Goal: Use online tool/utility: Utilize a website feature to perform a specific function

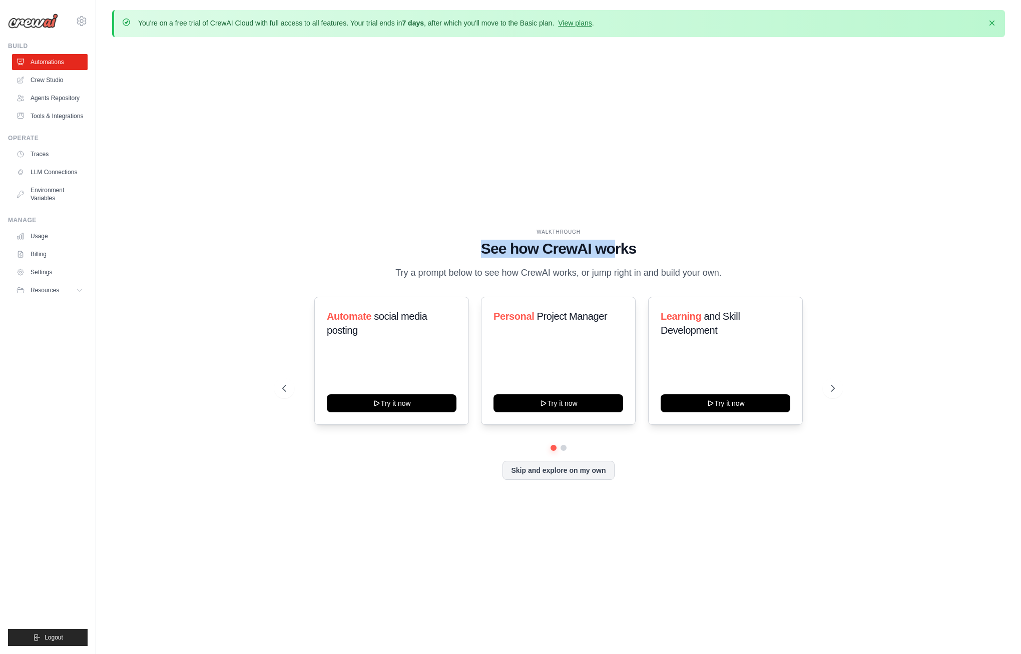
drag, startPoint x: 538, startPoint y: 247, endPoint x: 616, endPoint y: 252, distance: 78.7
click at [616, 252] on h1 "See how CrewAI works" at bounding box center [558, 249] width 552 height 18
click at [619, 265] on div "WALKTHROUGH See how [PERSON_NAME] works Try a prompt below to see how [PERSON_N…" at bounding box center [558, 254] width 552 height 52
drag, startPoint x: 467, startPoint y: 269, endPoint x: 594, endPoint y: 276, distance: 127.8
click at [594, 276] on p "Try a prompt below to see how CrewAI works, or jump right in and build your own." at bounding box center [558, 273] width 336 height 15
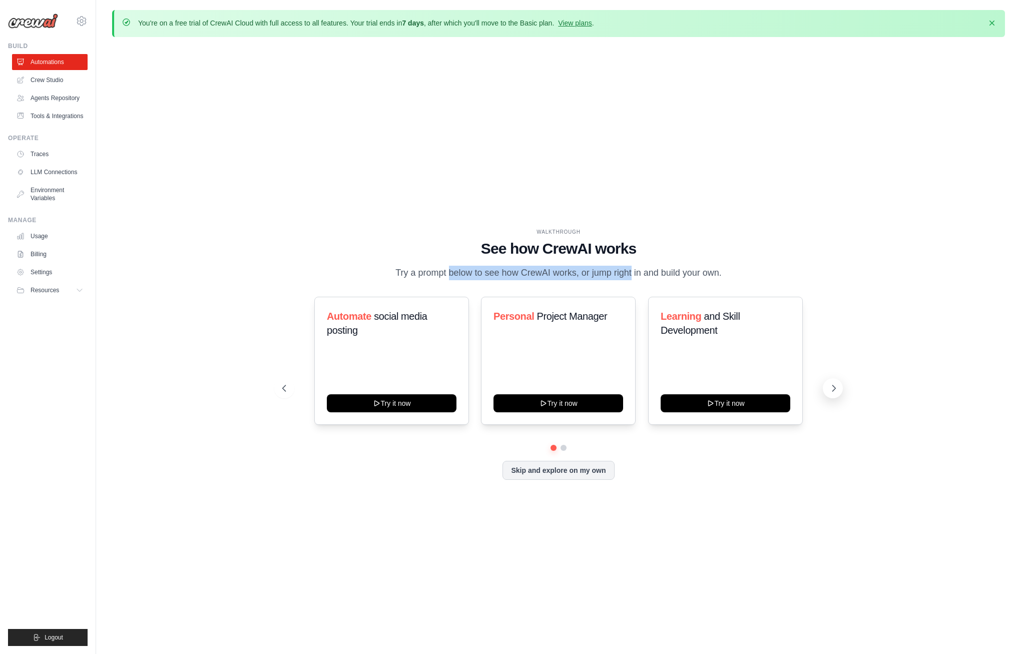
click at [837, 388] on icon at bounding box center [834, 388] width 10 height 10
click at [50, 66] on link "Automations" at bounding box center [51, 62] width 76 height 16
click at [564, 476] on button "Skip and explore on my own" at bounding box center [558, 469] width 112 height 19
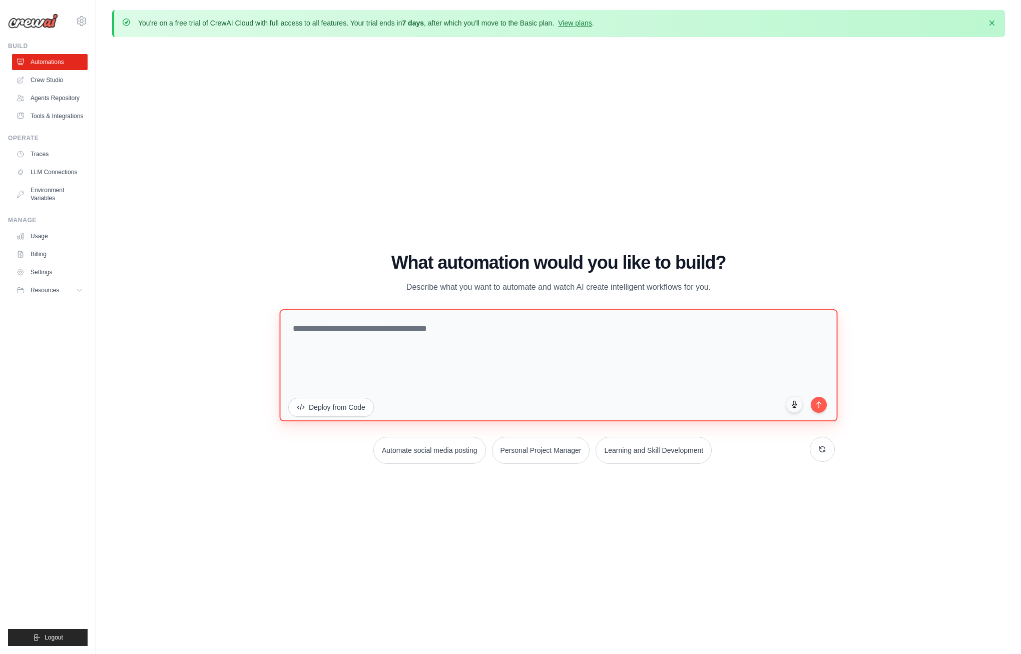
click at [417, 328] on textarea at bounding box center [558, 365] width 558 height 112
type textarea "**********"
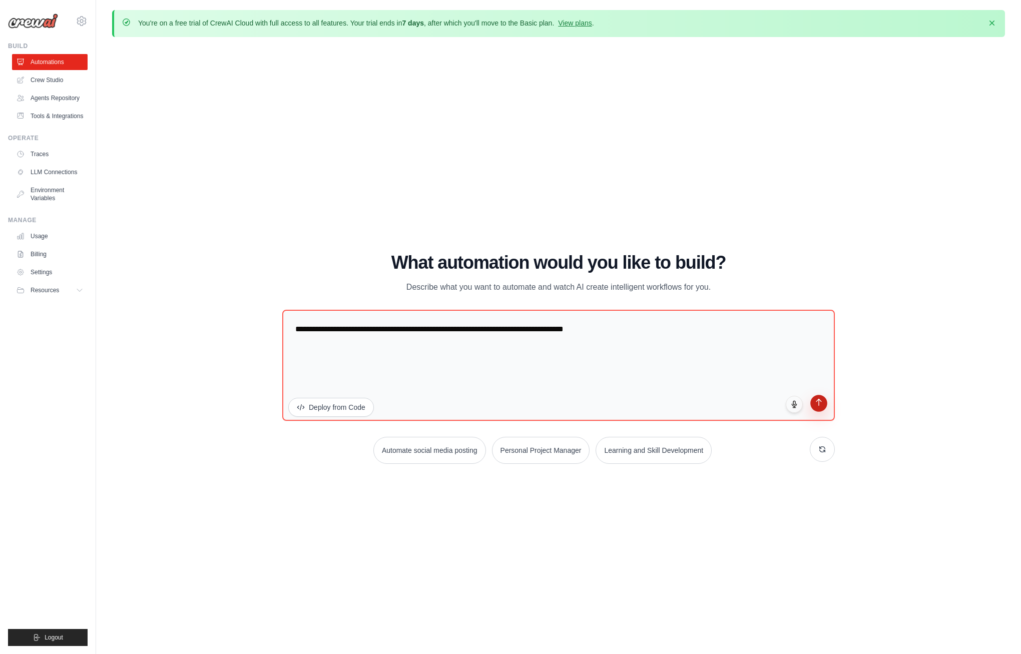
click at [821, 403] on icon "submit" at bounding box center [819, 402] width 9 height 9
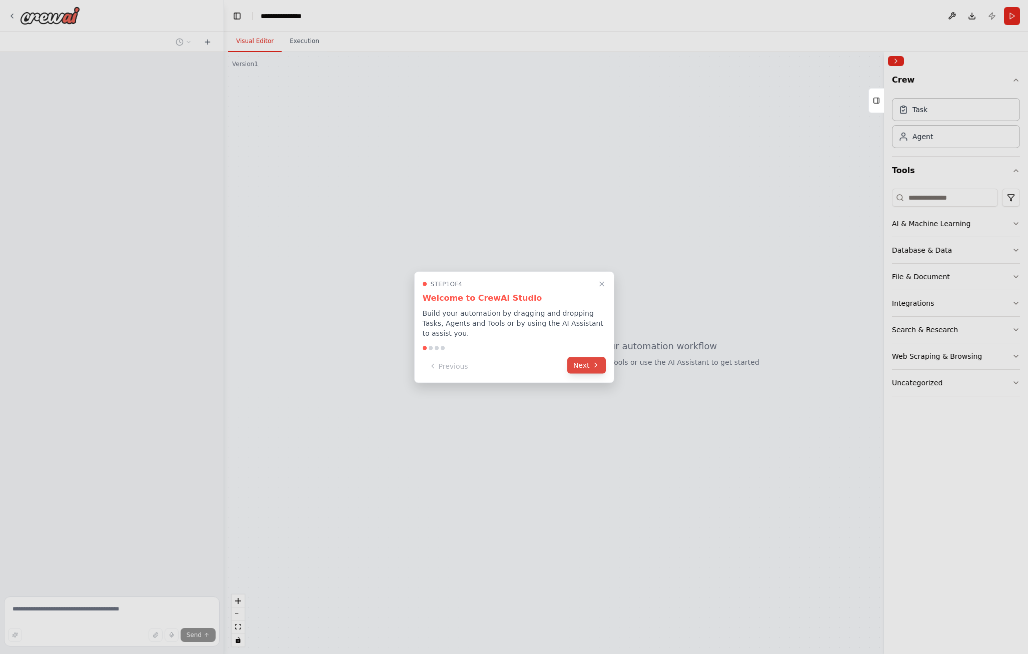
click at [589, 366] on button "Next" at bounding box center [586, 365] width 39 height 17
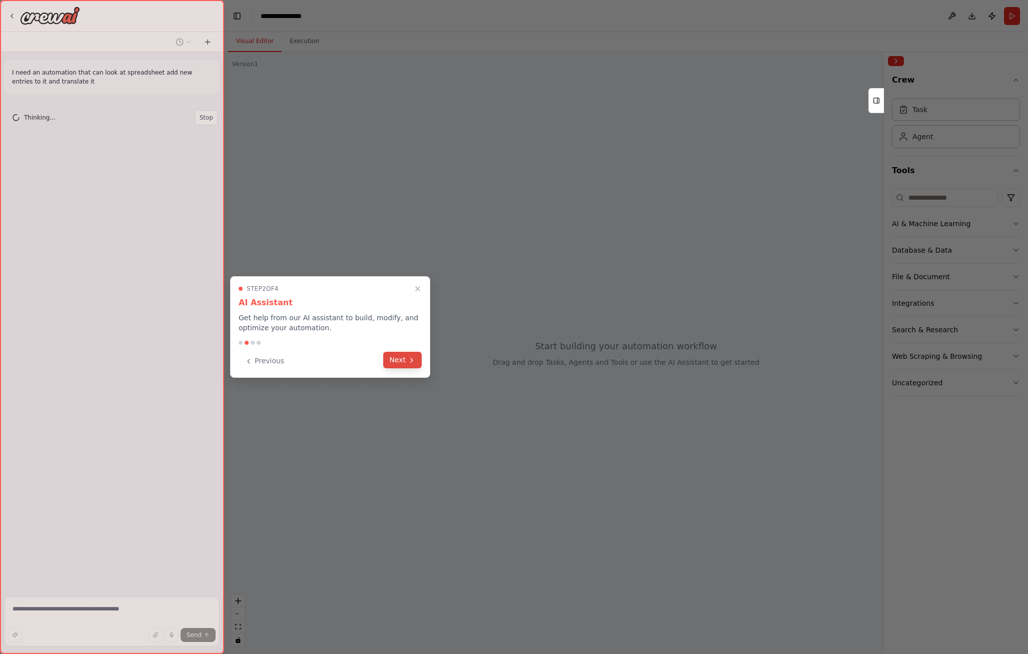
click at [409, 360] on icon at bounding box center [412, 360] width 8 height 8
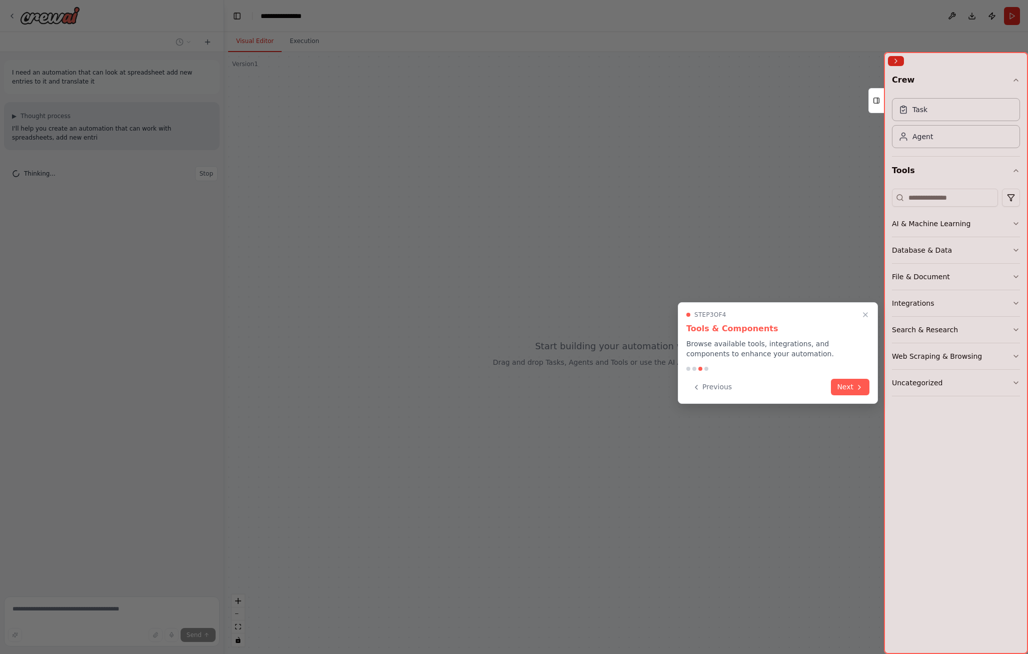
click at [855, 381] on button "Next" at bounding box center [850, 387] width 39 height 17
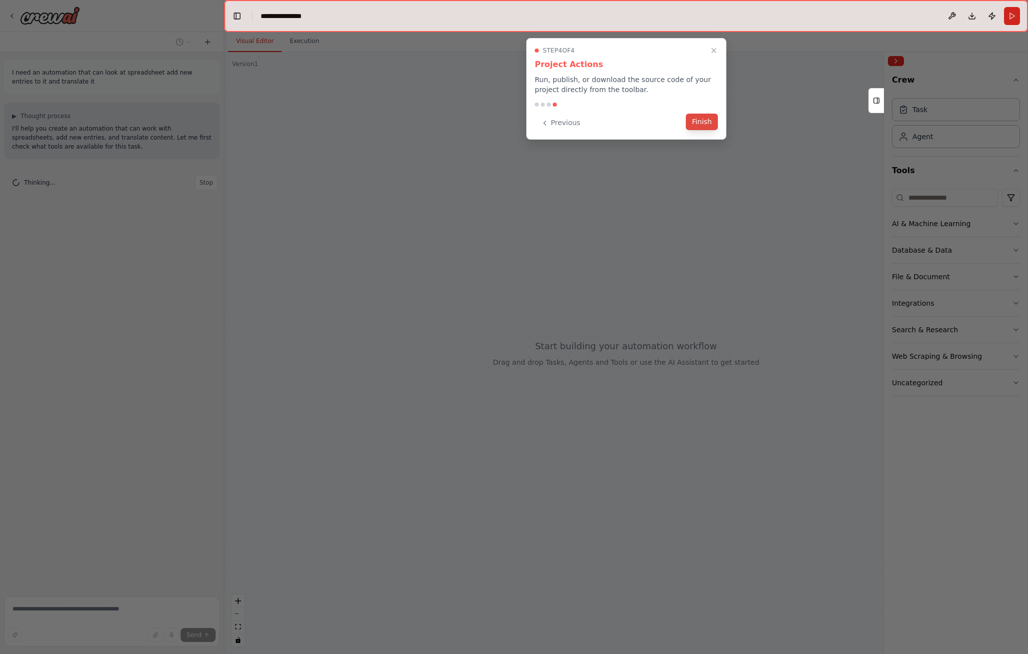
click at [693, 121] on button "Finish" at bounding box center [702, 122] width 32 height 17
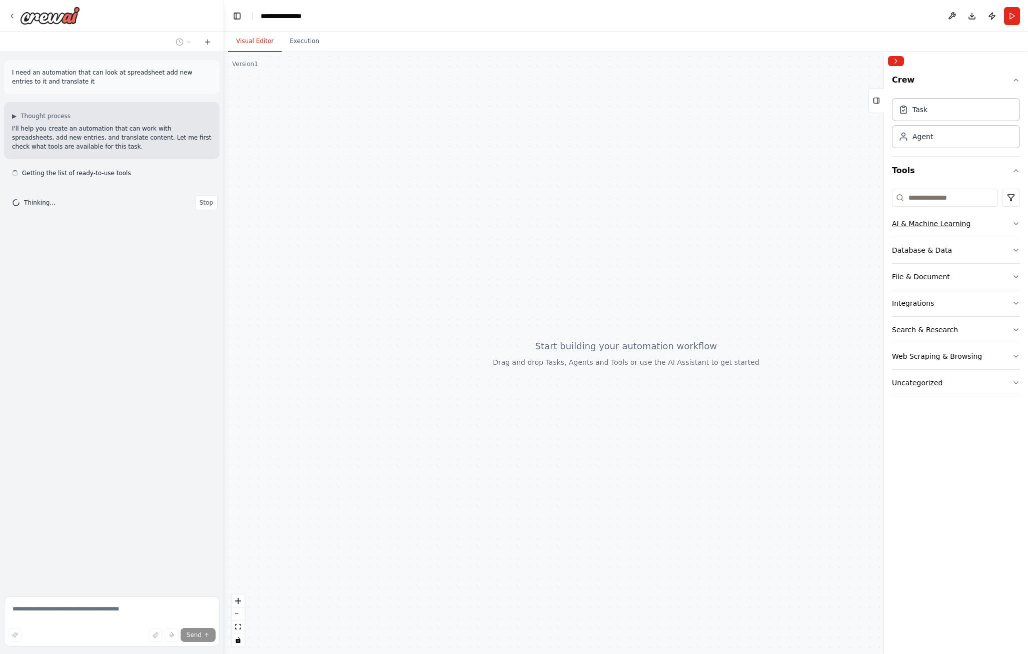
click at [1019, 223] on icon "button" at bounding box center [1016, 224] width 8 height 8
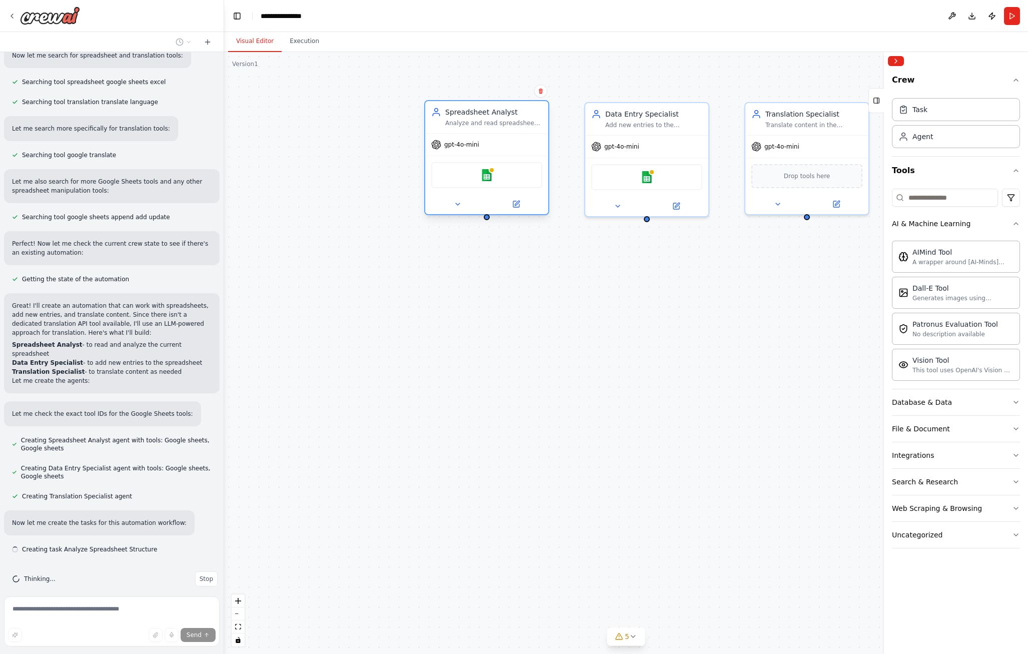
scroll to position [145, 0]
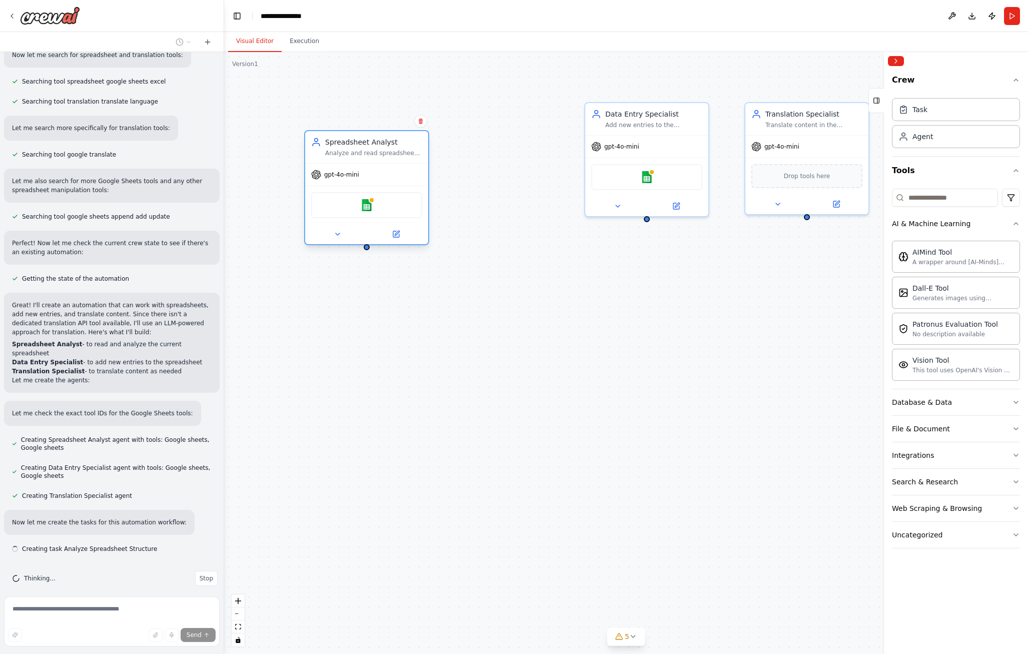
drag, startPoint x: 495, startPoint y: 120, endPoint x: 376, endPoint y: 150, distance: 122.9
click at [376, 150] on div "Spreadsheet Analyst Analyze and read spreadsheet data from {spreadsheet_id}, un…" at bounding box center [626, 353] width 804 height 602
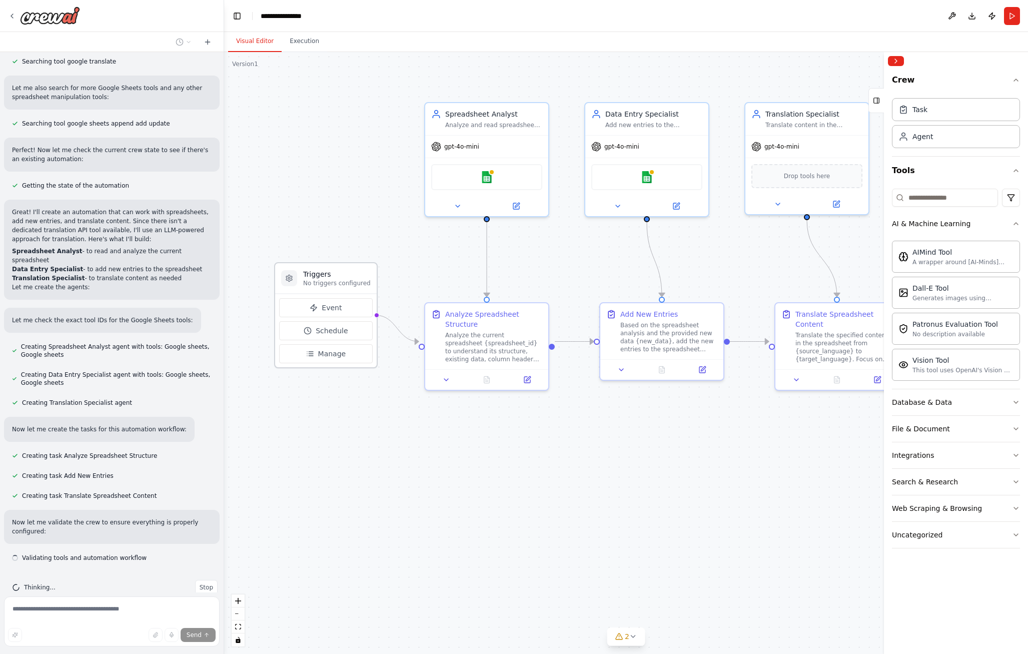
scroll to position [247, 0]
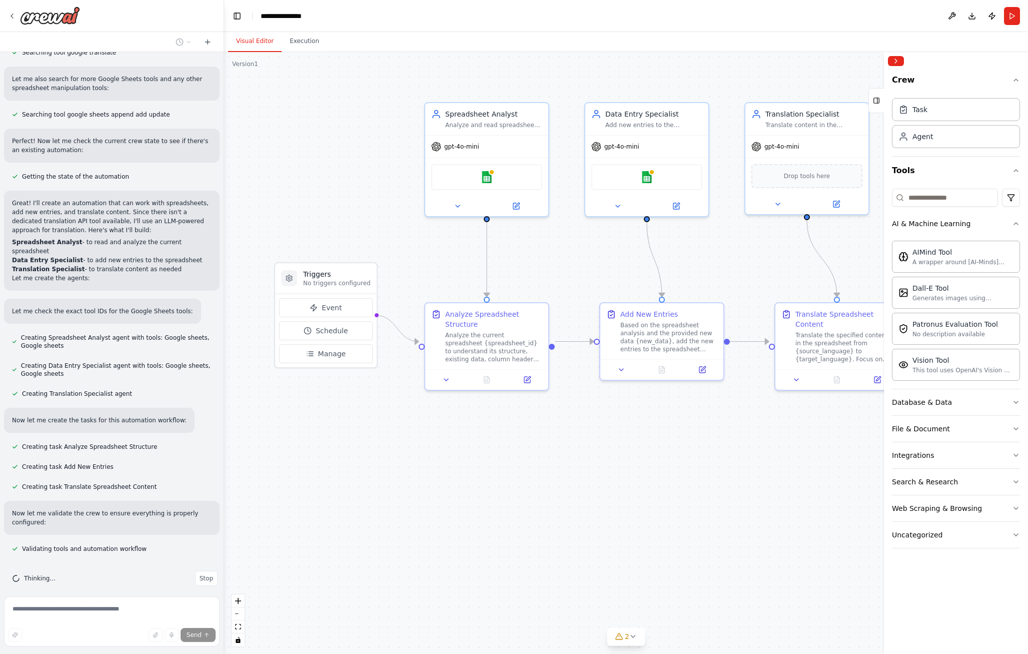
drag, startPoint x: 327, startPoint y: 319, endPoint x: 339, endPoint y: 241, distance: 78.4
click at [339, 241] on div ".deletable-edge-delete-btn { width: 20px; height: 20px; border: 0px solid #ffff…" at bounding box center [626, 353] width 804 height 602
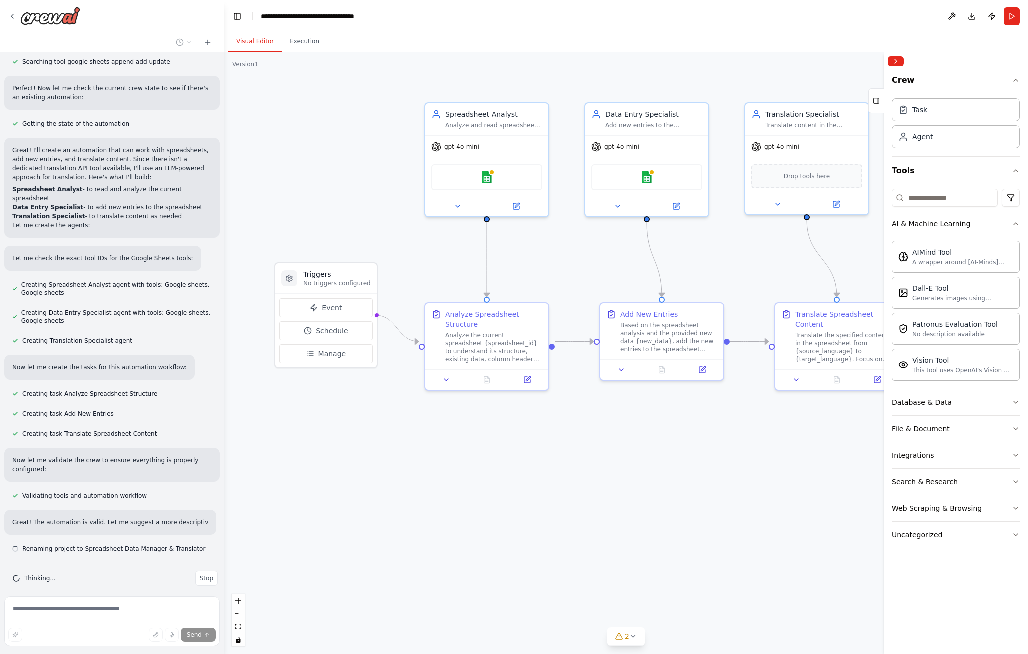
scroll to position [309, 0]
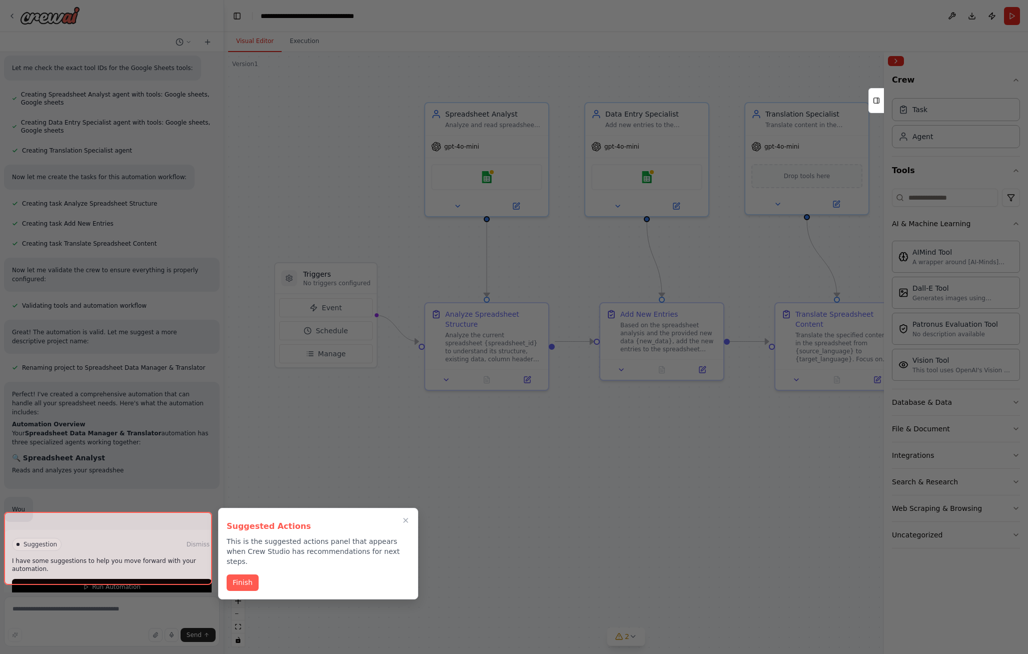
click at [248, 539] on p "This is the suggested actions panel that appears when Crew Studio has recommend…" at bounding box center [318, 551] width 183 height 30
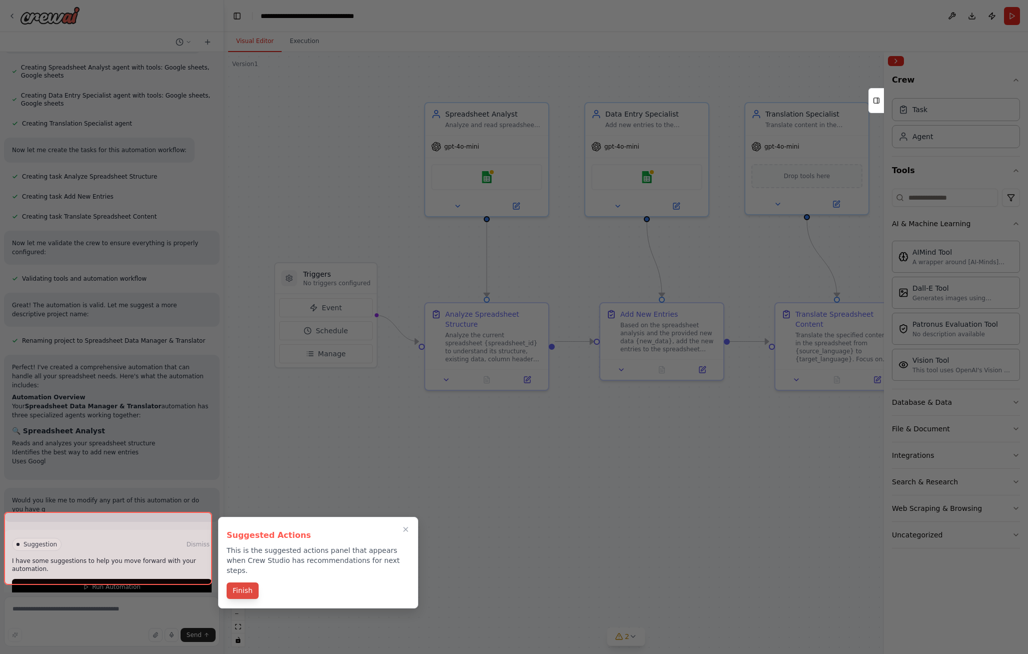
click at [243, 582] on button "Finish" at bounding box center [243, 590] width 32 height 17
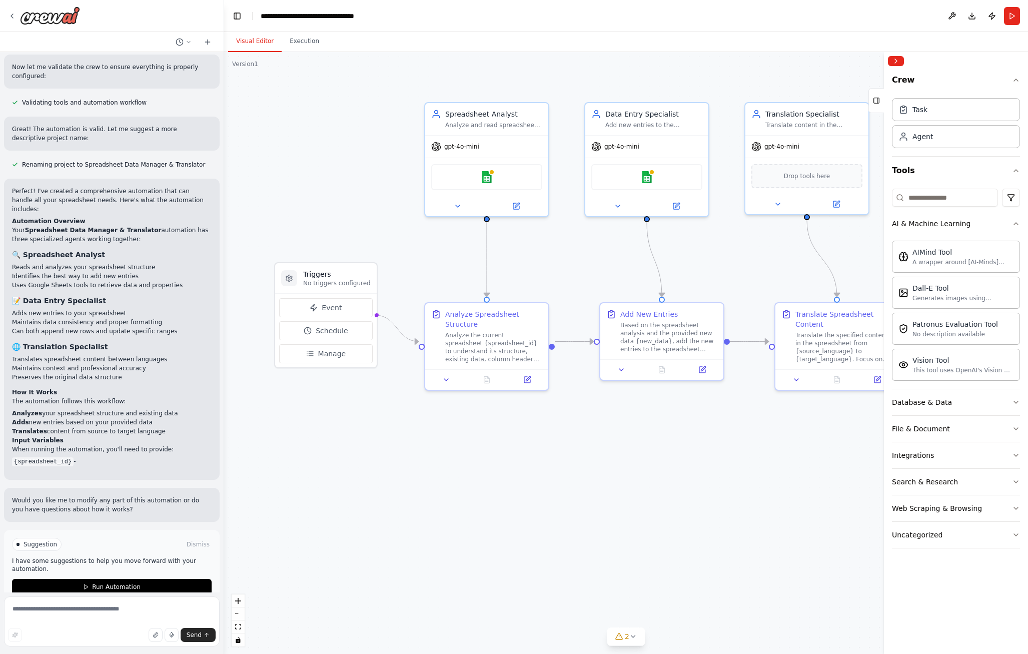
click at [86, 496] on p "Would you like me to modify any part of this automation or do you have question…" at bounding box center [112, 505] width 200 height 18
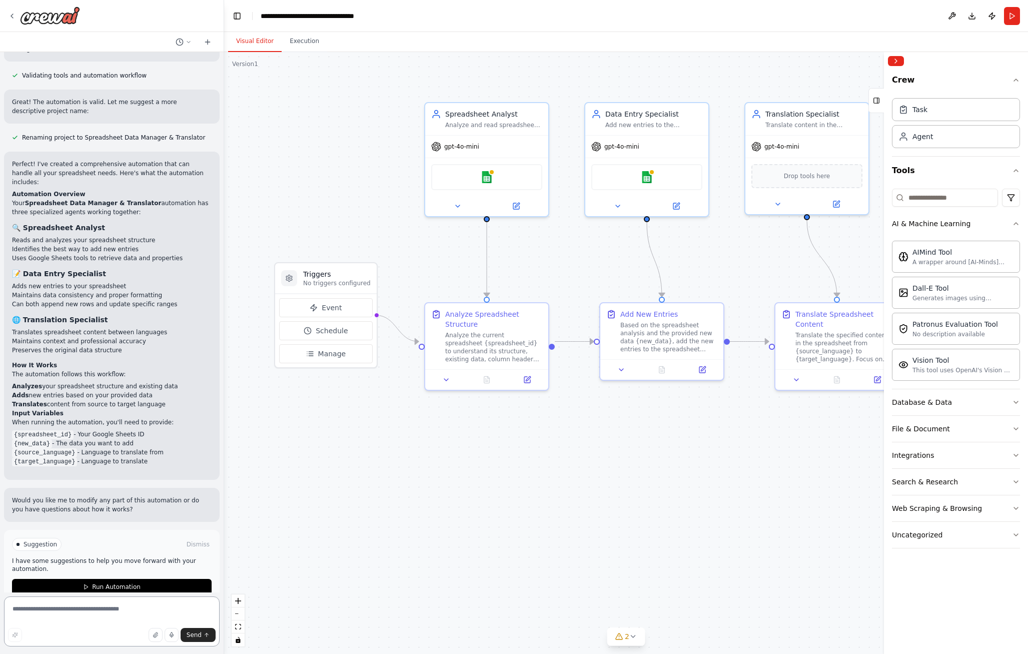
click at [92, 620] on textarea at bounding box center [112, 621] width 216 height 50
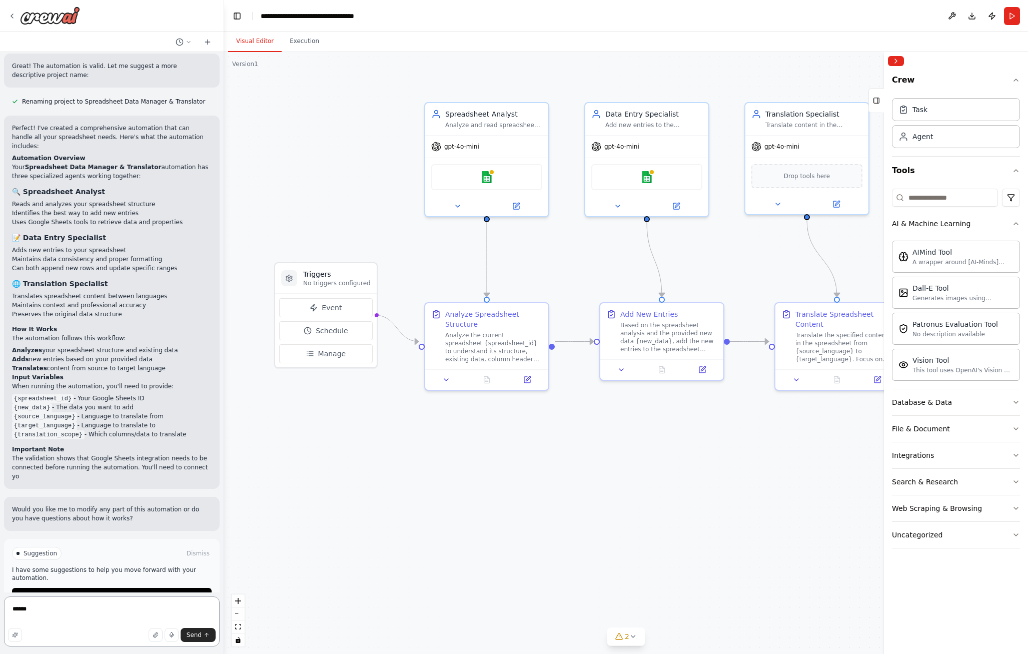
scroll to position [765, 0]
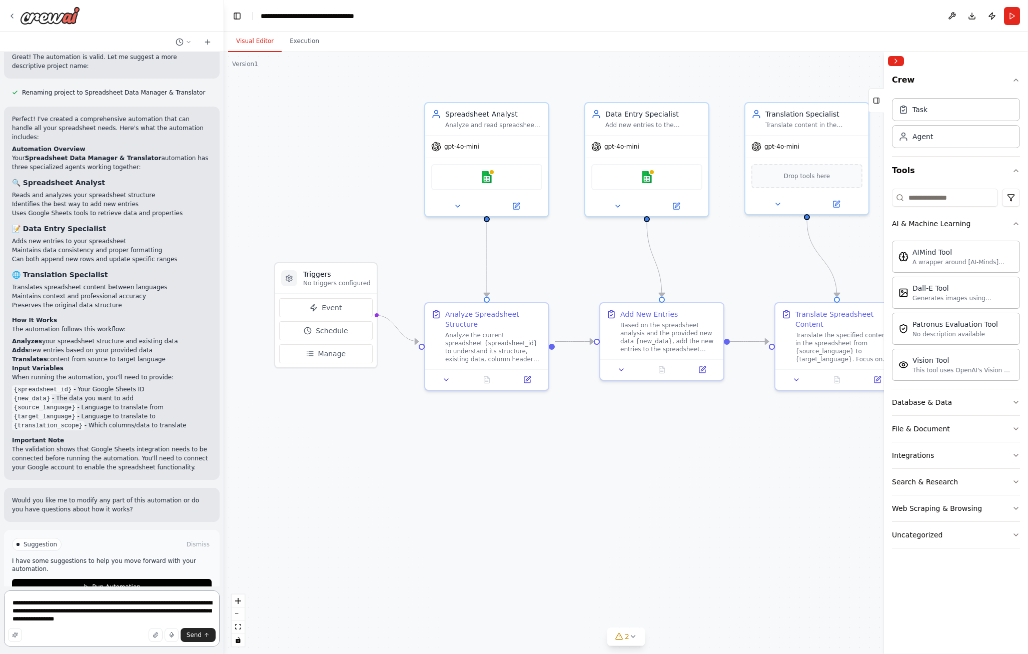
type textarea "**********"
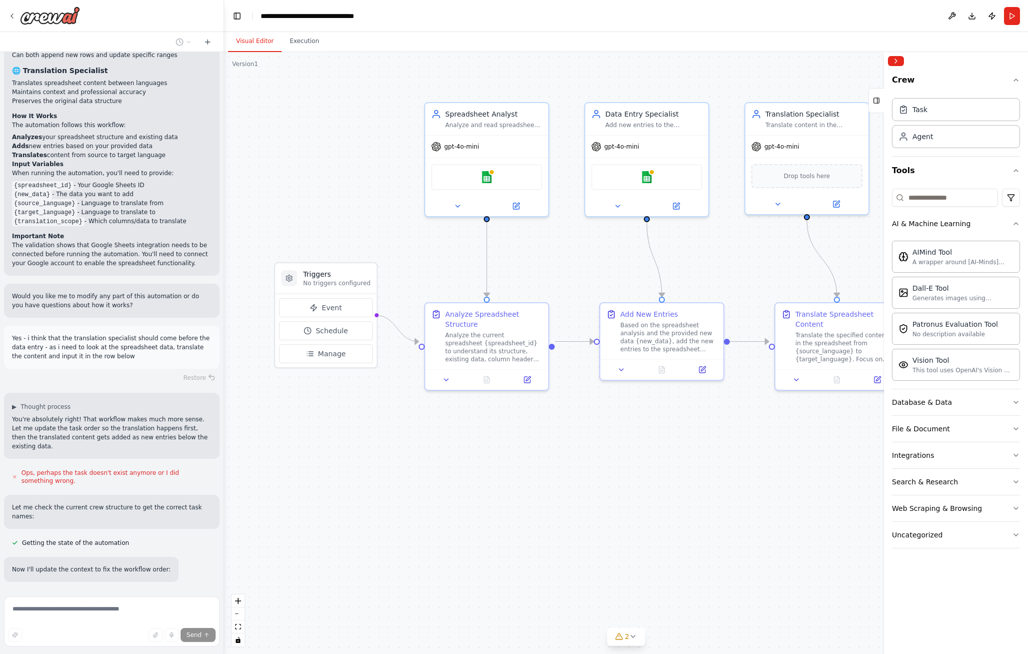
scroll to position [989, 0]
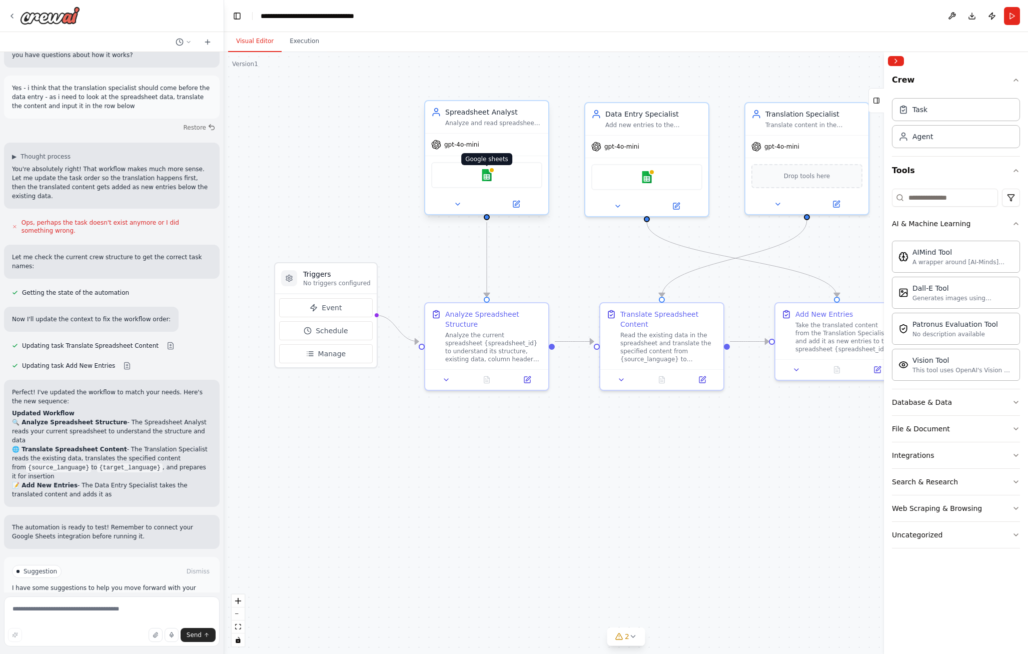
click at [490, 181] on img at bounding box center [487, 175] width 12 height 12
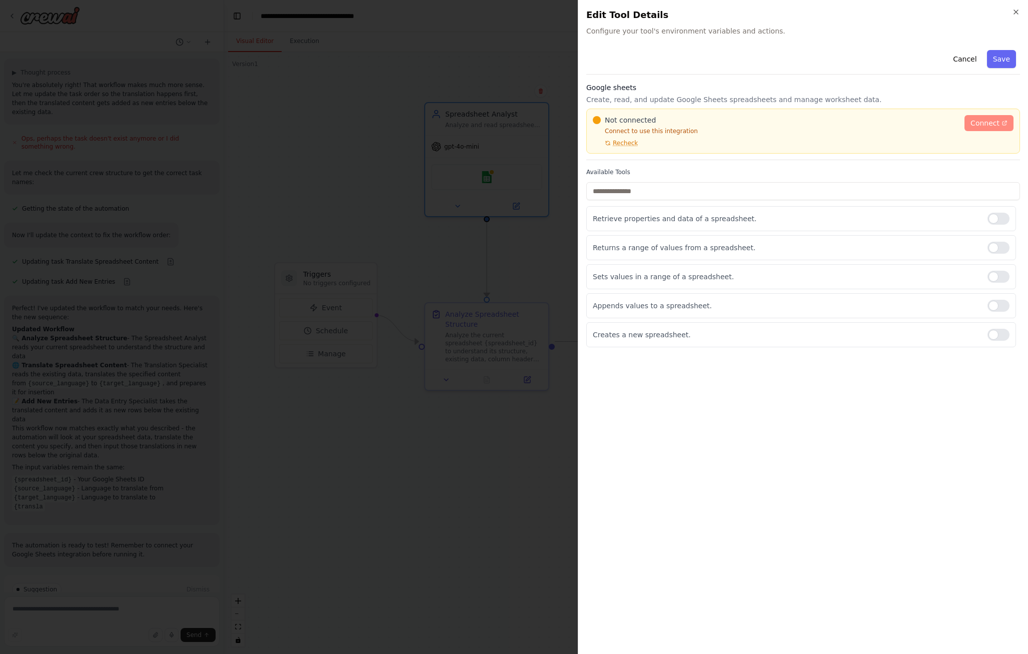
scroll to position [1313, 0]
click at [993, 125] on span "Connect" at bounding box center [985, 123] width 29 height 10
click at [661, 340] on div "Creates a new spreadsheet." at bounding box center [801, 334] width 430 height 25
click at [1002, 330] on div at bounding box center [999, 335] width 22 height 12
click at [637, 337] on p "Creates a new spreadsheet." at bounding box center [786, 335] width 387 height 10
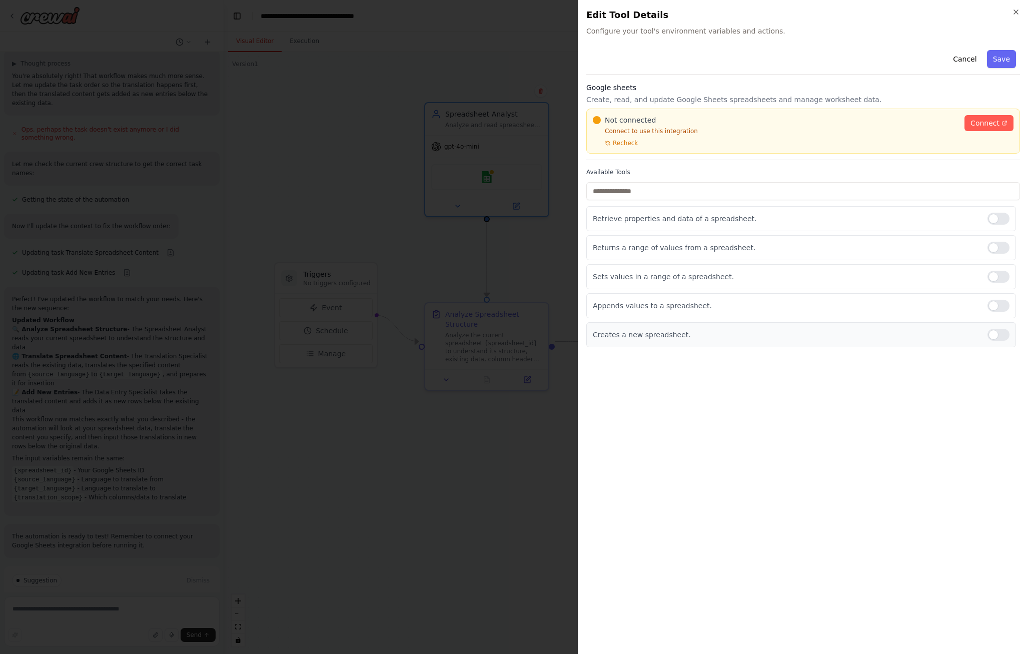
click at [997, 334] on div at bounding box center [999, 335] width 22 height 12
click at [667, 193] on input "text" at bounding box center [803, 191] width 434 height 18
click at [611, 129] on p "Connect to use this integration" at bounding box center [776, 131] width 366 height 8
click at [620, 143] on span "Recheck" at bounding box center [625, 143] width 25 height 8
click at [978, 127] on span "Connect" at bounding box center [985, 123] width 29 height 10
